Goal: Check status: Check status

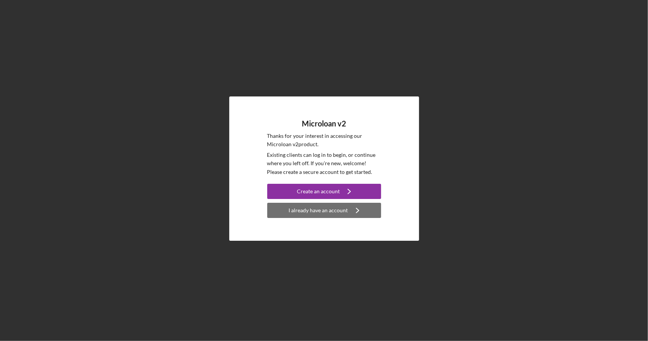
click at [318, 210] on div "I already have an account" at bounding box center [318, 210] width 59 height 15
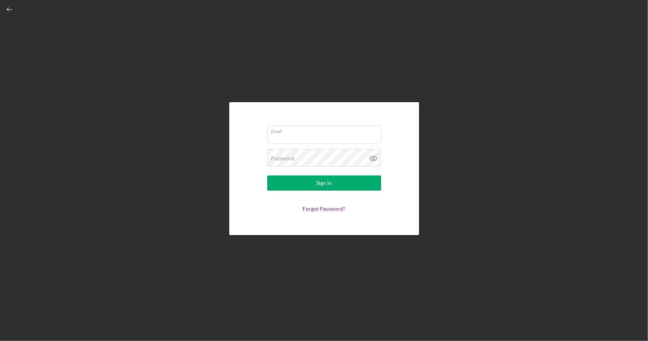
type input "[EMAIL_ADDRESS][DOMAIN_NAME]"
click at [329, 183] on div "Sign In" at bounding box center [324, 182] width 16 height 15
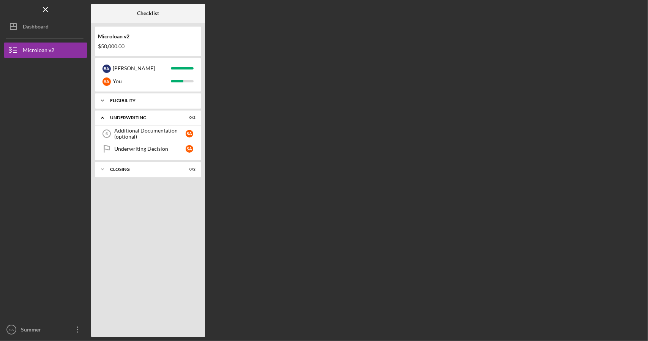
click at [104, 103] on icon "Icon/Expander" at bounding box center [102, 100] width 15 height 15
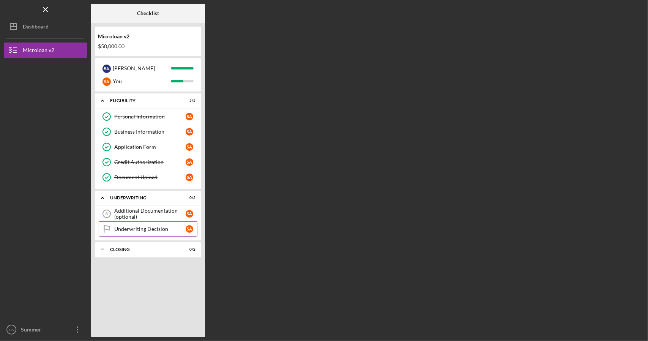
click at [147, 228] on div "Underwriting Decision" at bounding box center [149, 229] width 71 height 6
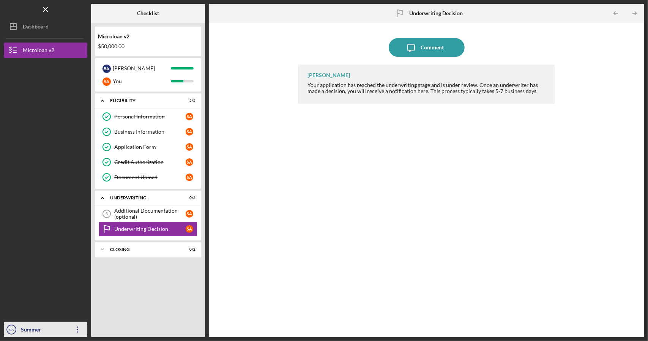
click at [39, 327] on div "Summer [PERSON_NAME]" at bounding box center [43, 337] width 49 height 30
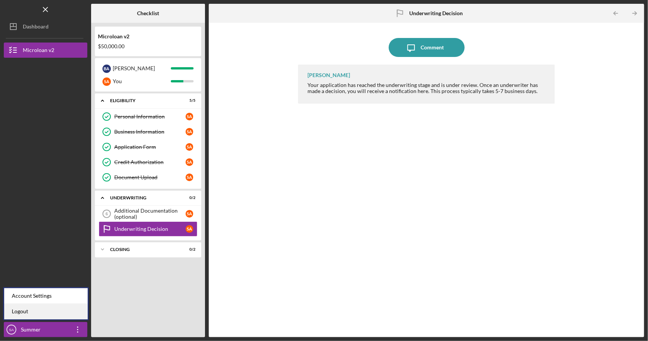
click at [32, 308] on link "Logout" at bounding box center [45, 312] width 83 height 16
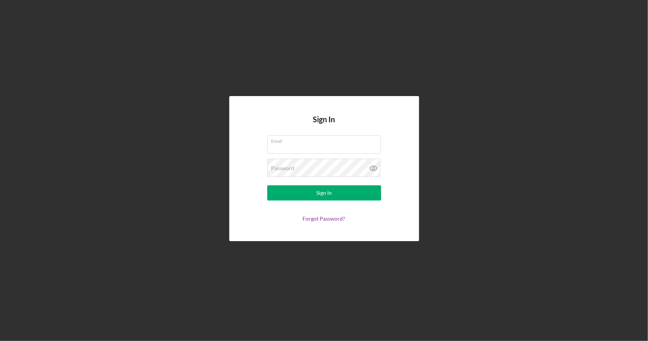
type input "[EMAIL_ADDRESS][DOMAIN_NAME]"
